Goal: Transaction & Acquisition: Purchase product/service

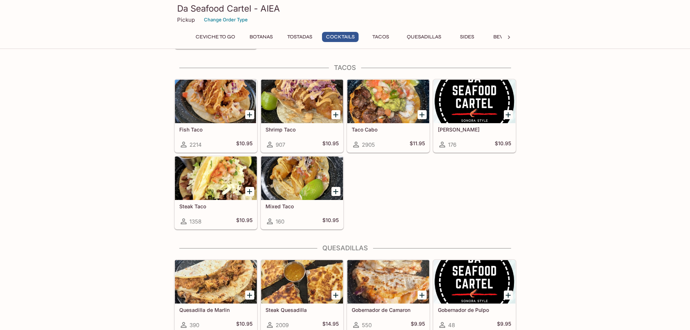
scroll to position [742, 0]
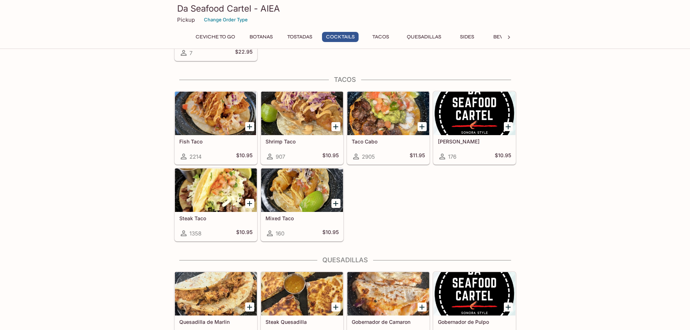
click at [369, 155] on span "2905" at bounding box center [368, 156] width 13 height 7
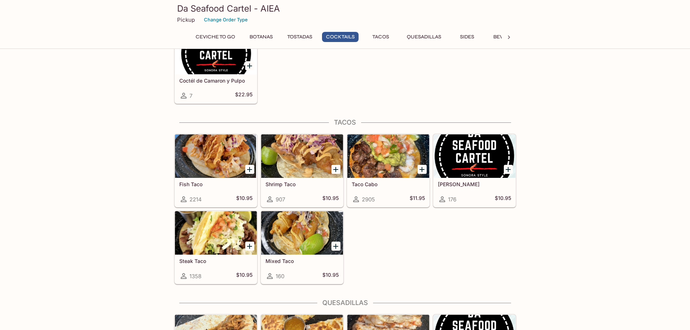
scroll to position [844, 0]
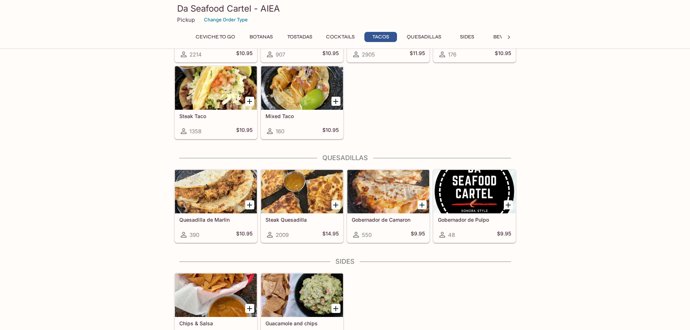
click at [511, 37] on icon at bounding box center [508, 37] width 7 height 7
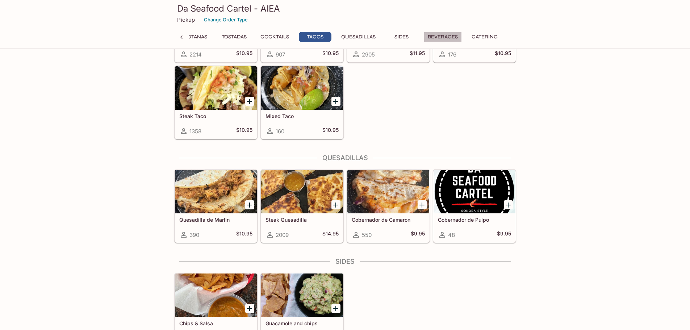
click at [453, 34] on button "Beverages" at bounding box center [443, 37] width 38 height 10
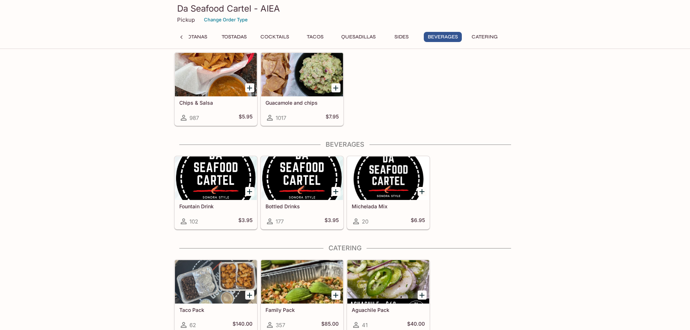
scroll to position [1067, 0]
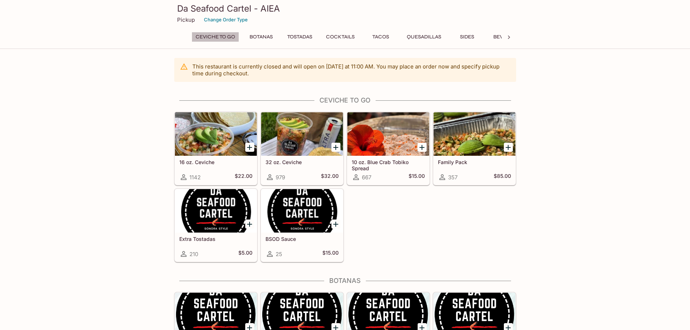
click at [225, 37] on button "Ceviche To Go" at bounding box center [214, 37] width 47 height 10
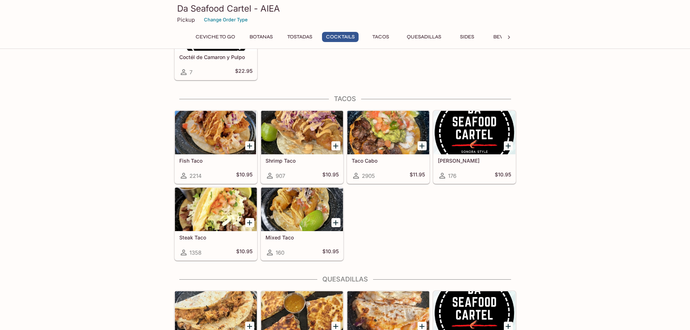
scroll to position [759, 0]
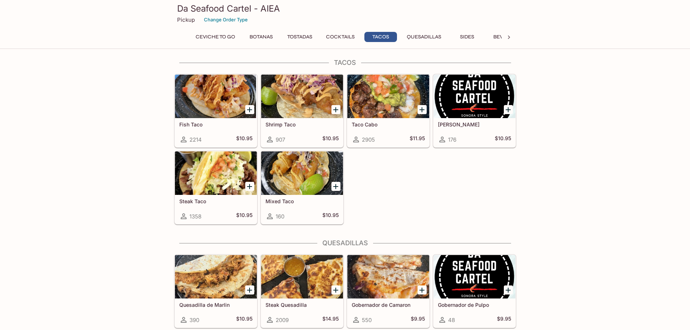
click at [205, 102] on div at bounding box center [216, 96] width 82 height 43
